Goal: Information Seeking & Learning: Learn about a topic

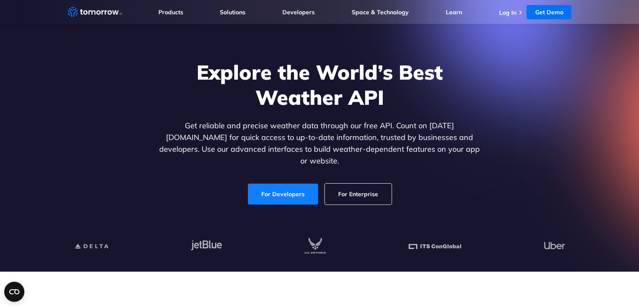
click at [265, 188] on link "For Developers" at bounding box center [283, 194] width 70 height 21
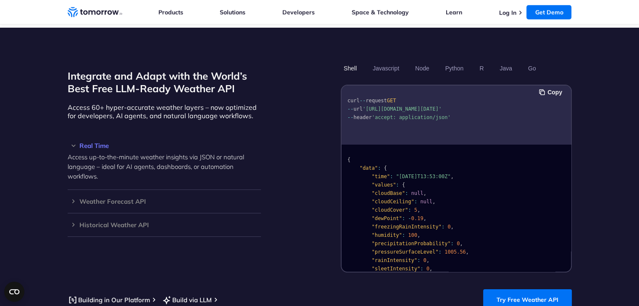
scroll to position [697, 0]
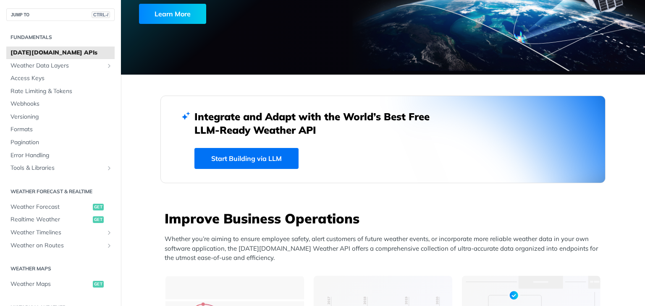
scroll to position [152, 0]
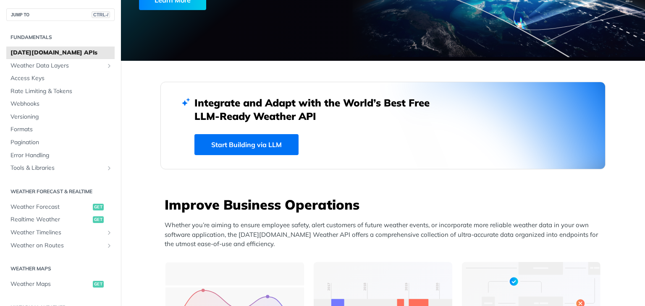
click at [233, 144] on link "Start Building via LLM" at bounding box center [246, 144] width 104 height 21
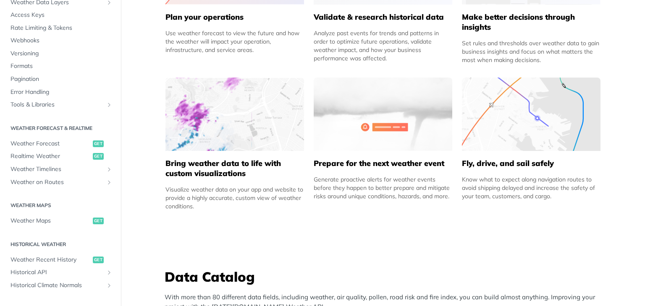
scroll to position [0, 0]
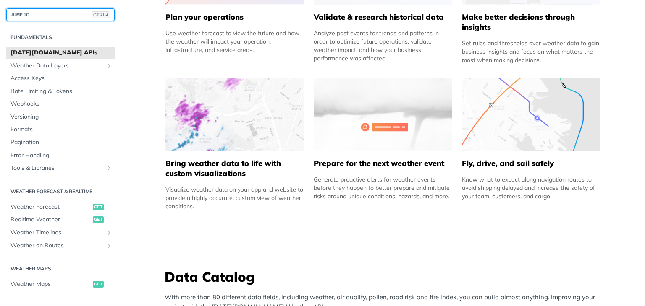
click at [32, 16] on button "JUMP TO CTRL-/" at bounding box center [60, 14] width 108 height 13
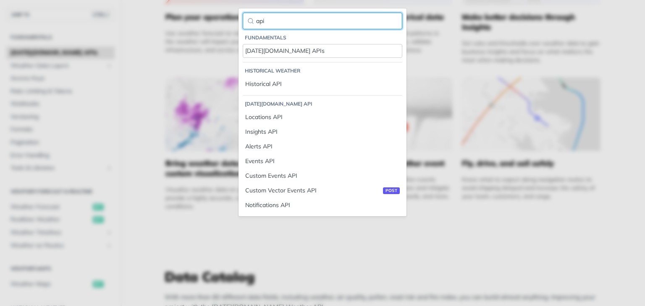
type input "api"
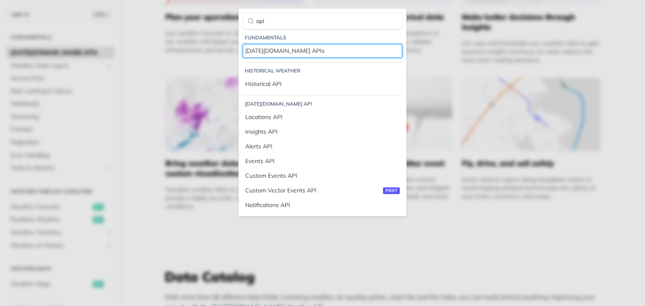
click at [305, 49] on div "Tomorrow.io APIs" at bounding box center [322, 51] width 154 height 9
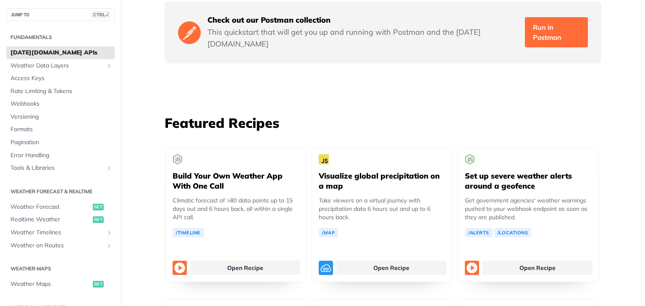
scroll to position [1482, 0]
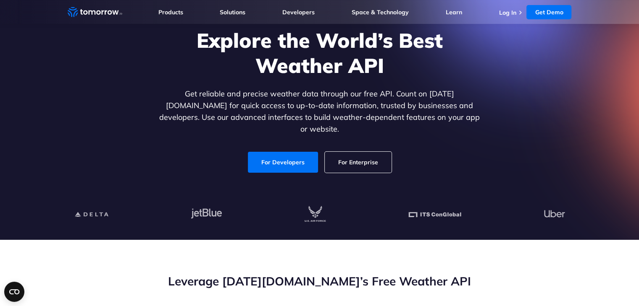
scroll to position [50, 0]
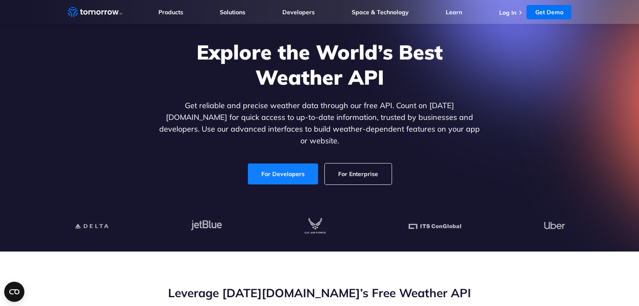
click at [280, 164] on link "For Developers" at bounding box center [283, 174] width 70 height 21
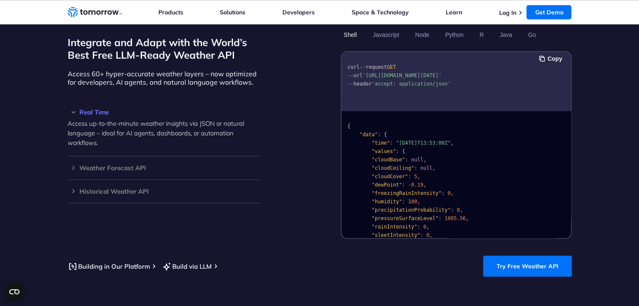
scroll to position [731, 0]
click at [508, 258] on link "Try Free Weather API" at bounding box center [527, 266] width 89 height 21
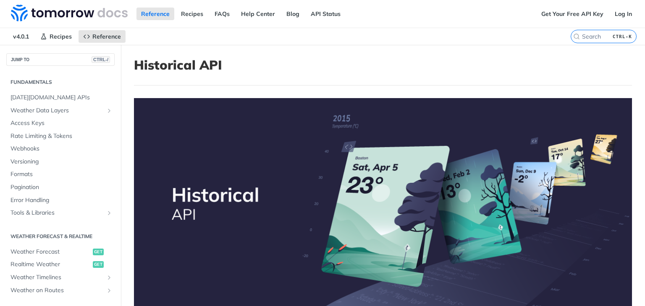
scroll to position [221, 0]
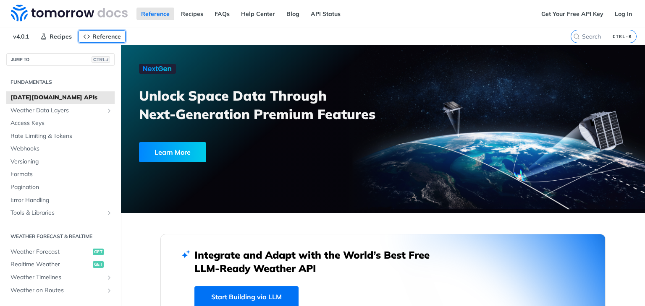
click at [91, 39] on link "Reference" at bounding box center [102, 36] width 47 height 13
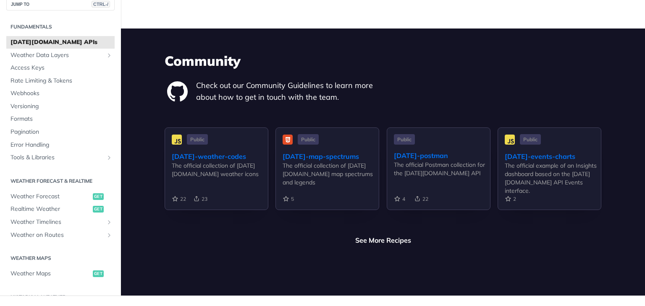
scroll to position [2065, 0]
